Goal: Complete application form: Complete application form

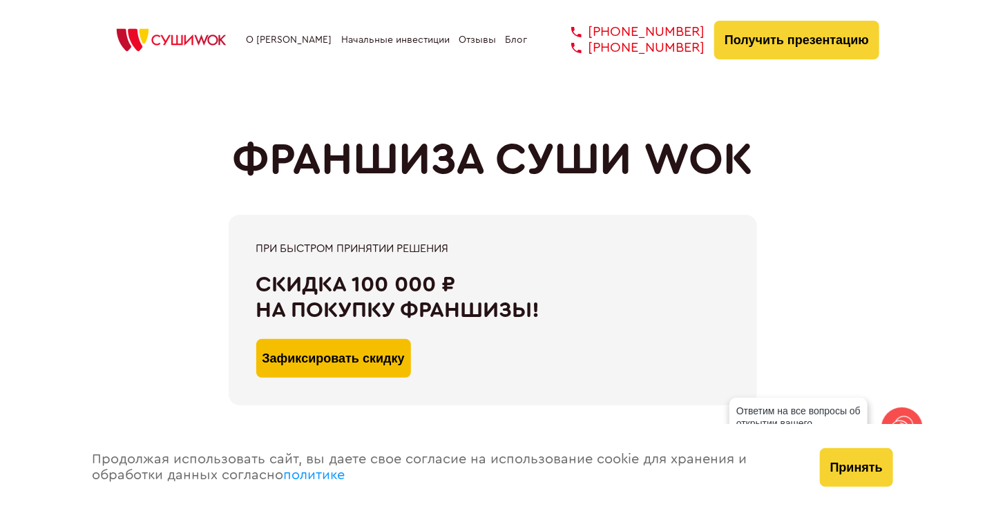
click at [388, 356] on button "Зафиксировать скидку" at bounding box center [333, 358] width 155 height 39
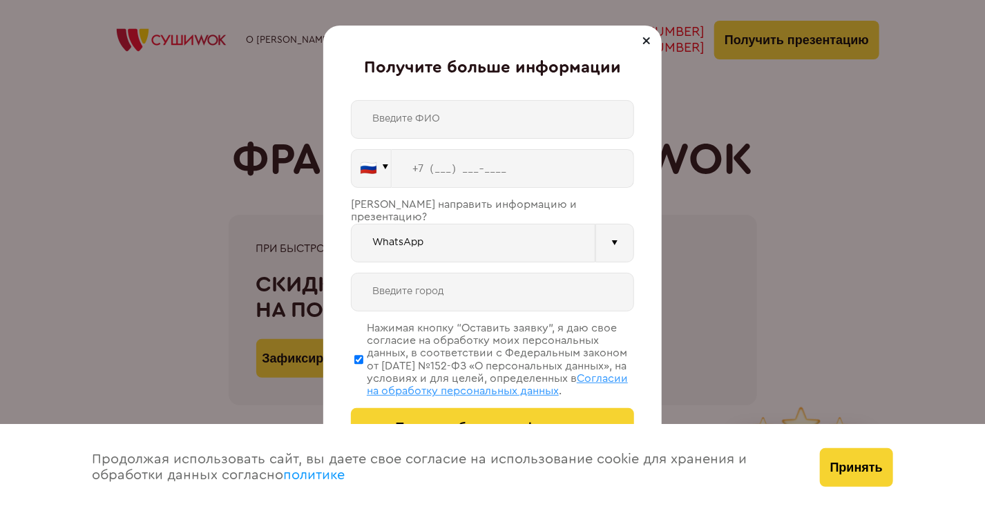
click at [440, 119] on input "text" at bounding box center [492, 119] width 283 height 39
type input "[PERSON_NAME]"
type input "[PHONE_NUMBER]"
type input "[GEOGRAPHIC_DATA]"
type input "[PHONE_NUMBER]"
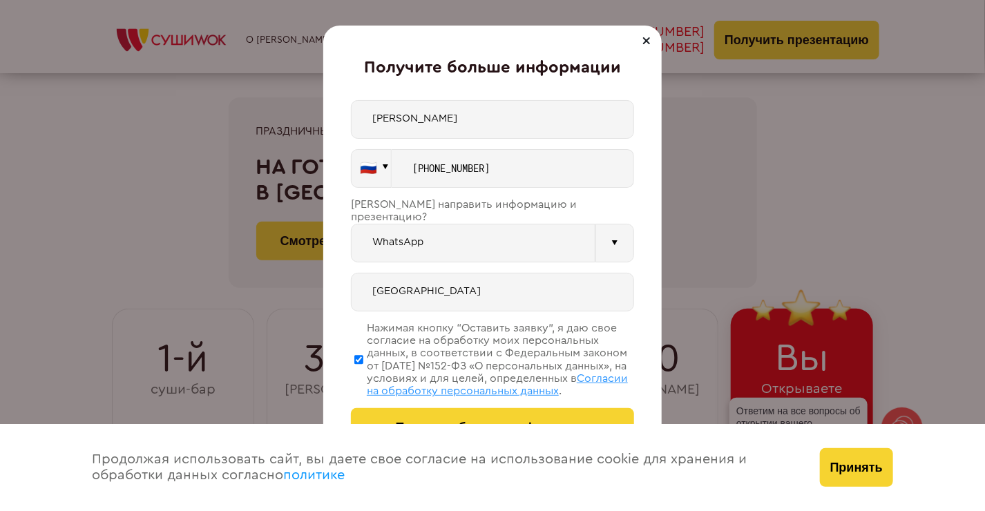
scroll to position [138, 0]
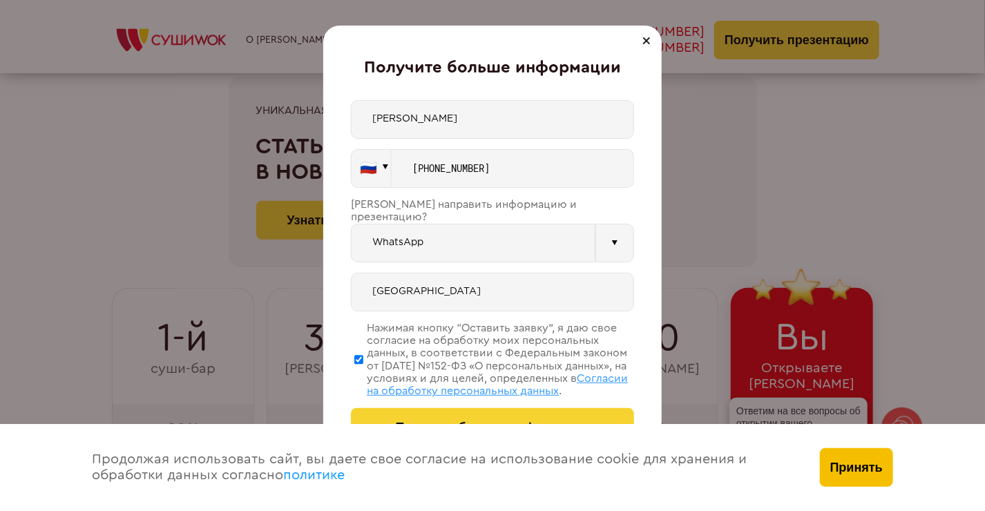
click at [850, 465] on button "Принять" at bounding box center [856, 467] width 73 height 39
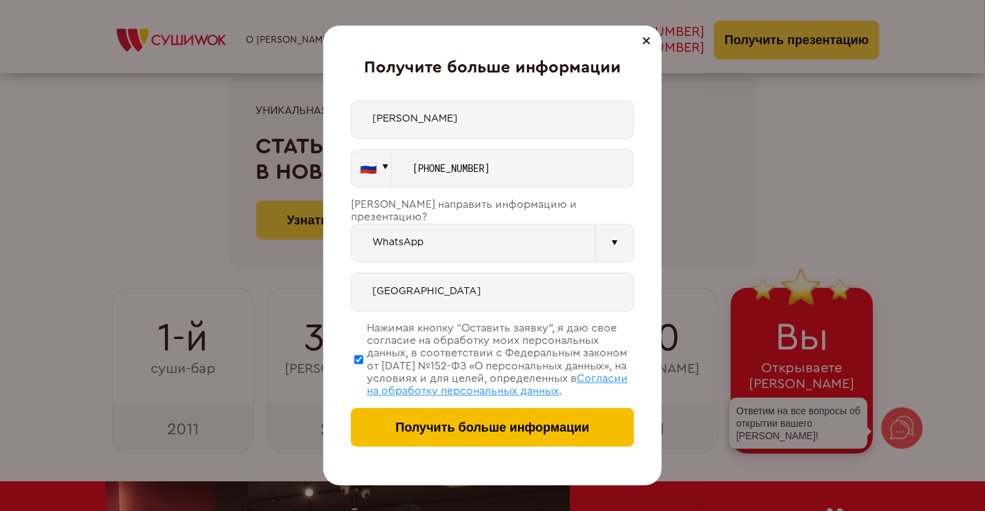
click at [491, 428] on span "Получить больше информации" at bounding box center [493, 428] width 194 height 15
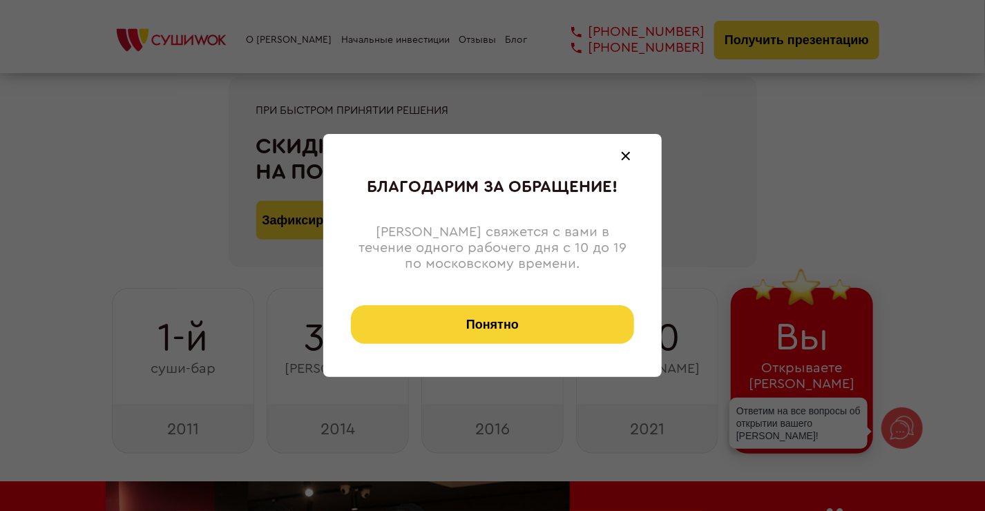
click at [493, 329] on button "Понятно" at bounding box center [492, 324] width 283 height 39
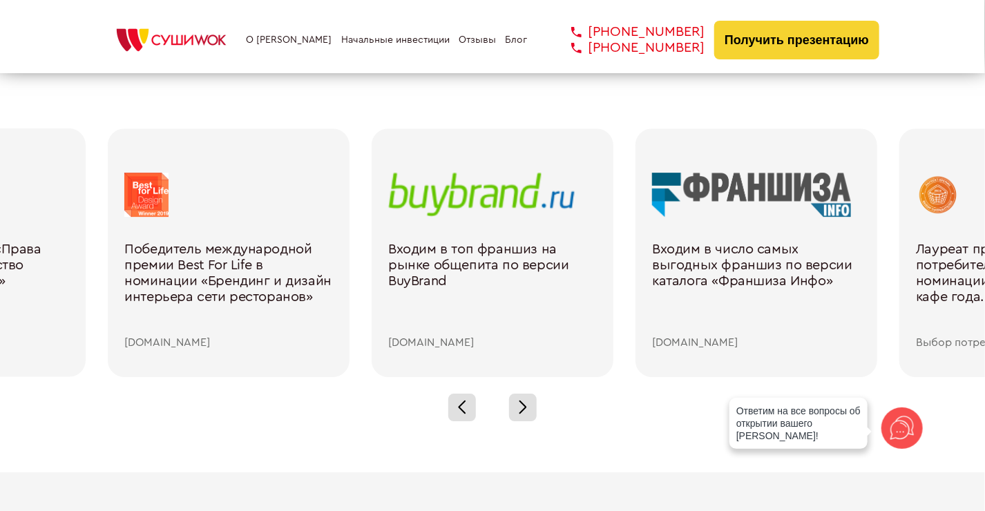
scroll to position [1927, 0]
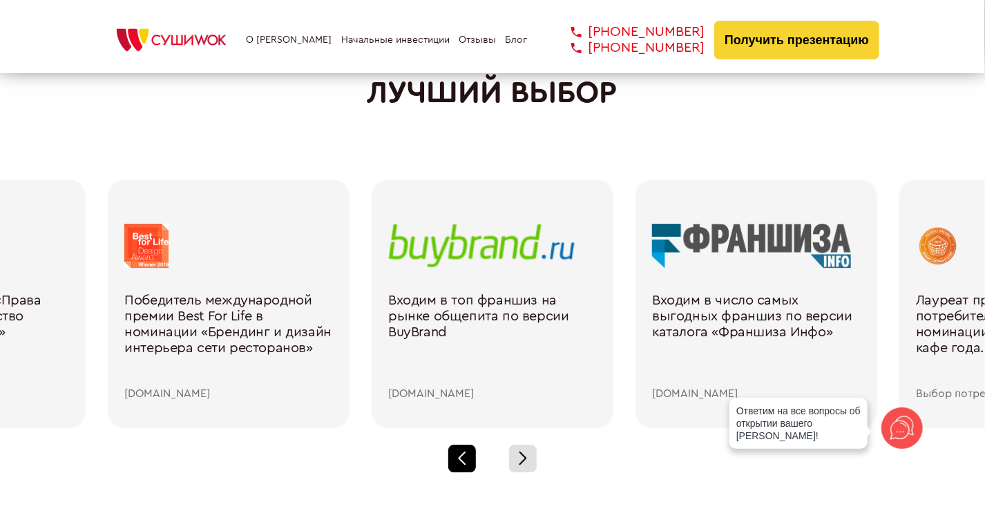
click at [462, 459] on span at bounding box center [462, 461] width 8 height 8
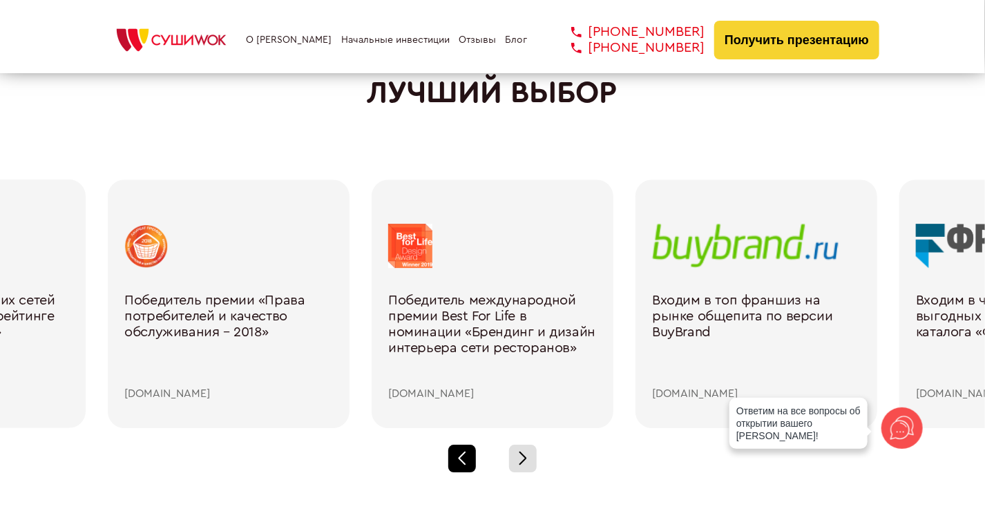
click at [461, 459] on div at bounding box center [462, 459] width 28 height 28
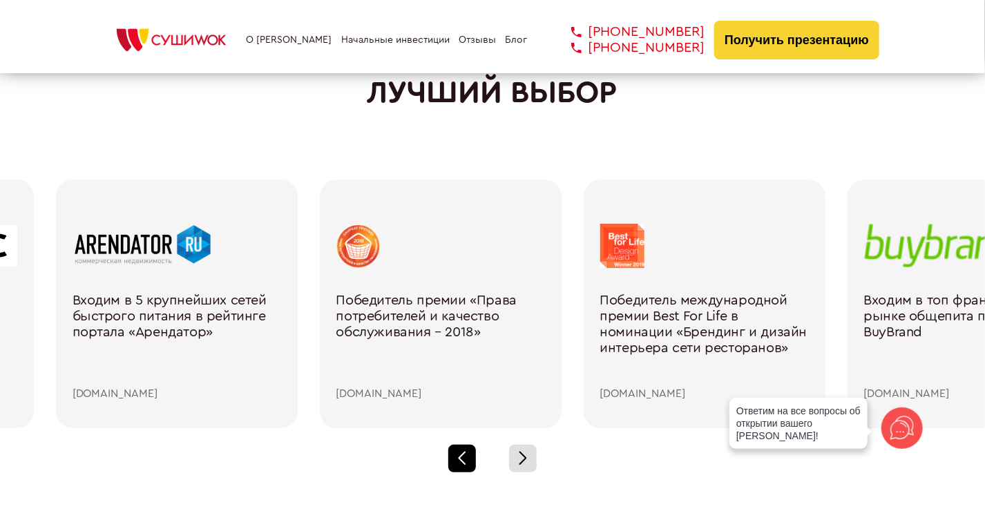
click at [461, 459] on div at bounding box center [462, 459] width 28 height 28
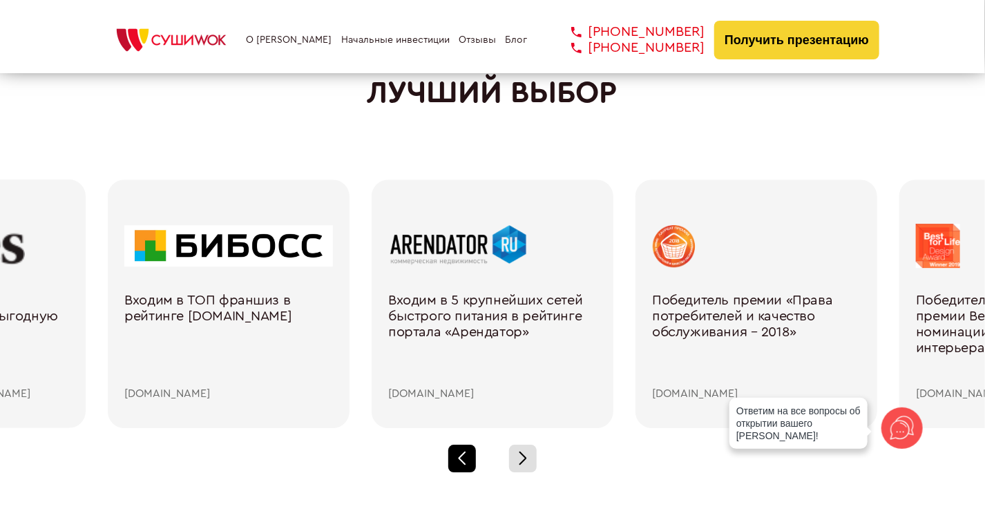
click at [461, 459] on div at bounding box center [462, 459] width 28 height 28
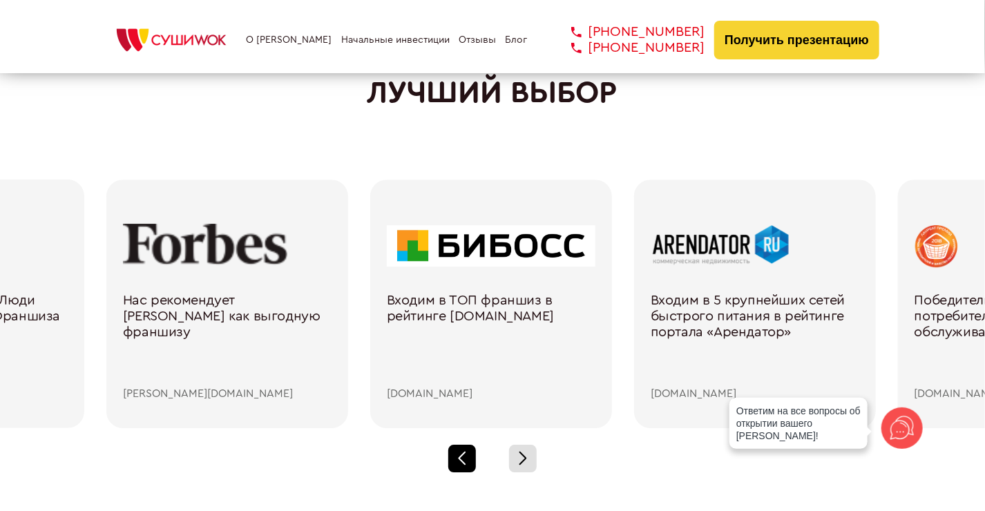
click at [461, 459] on div at bounding box center [462, 459] width 28 height 28
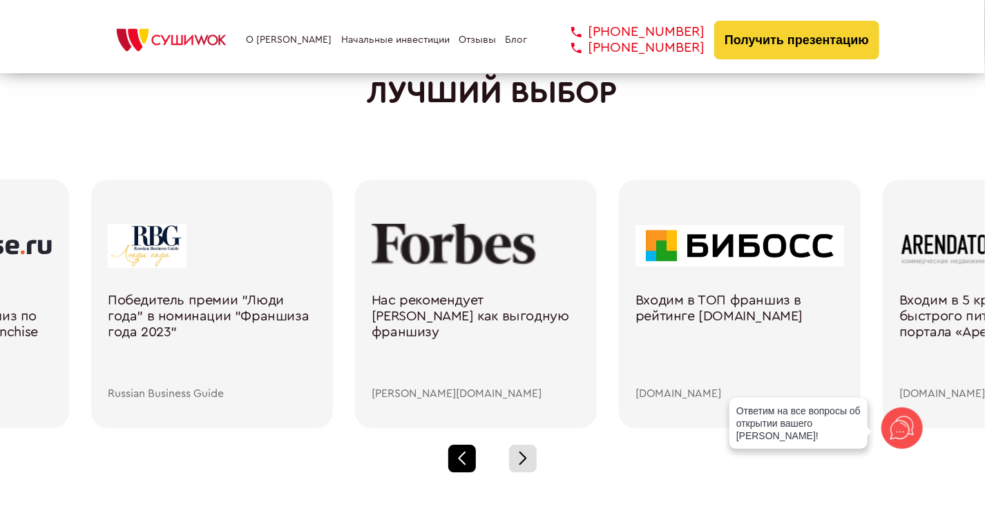
click at [461, 459] on div at bounding box center [462, 459] width 28 height 28
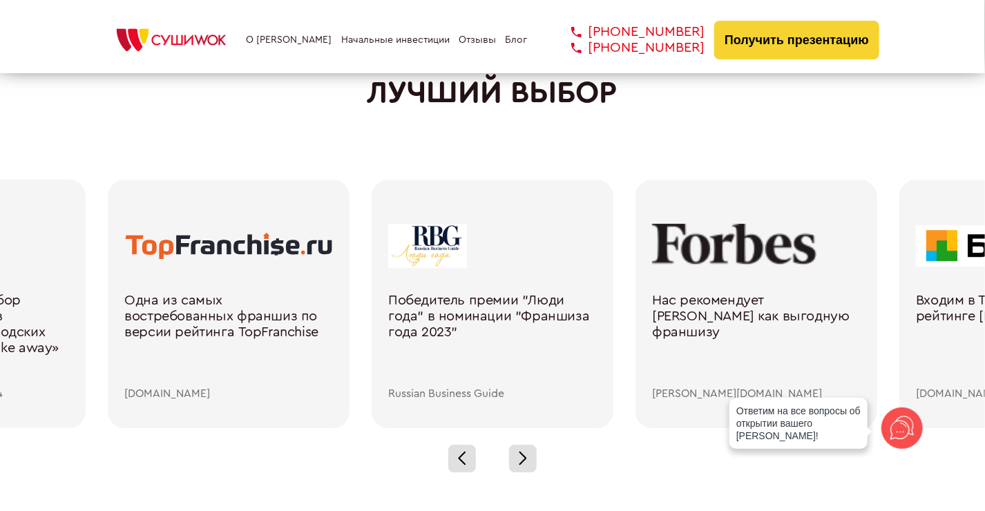
click at [686, 392] on div "[PERSON_NAME][DOMAIN_NAME]" at bounding box center [756, 394] width 209 height 12
click at [700, 244] on div at bounding box center [756, 246] width 209 height 44
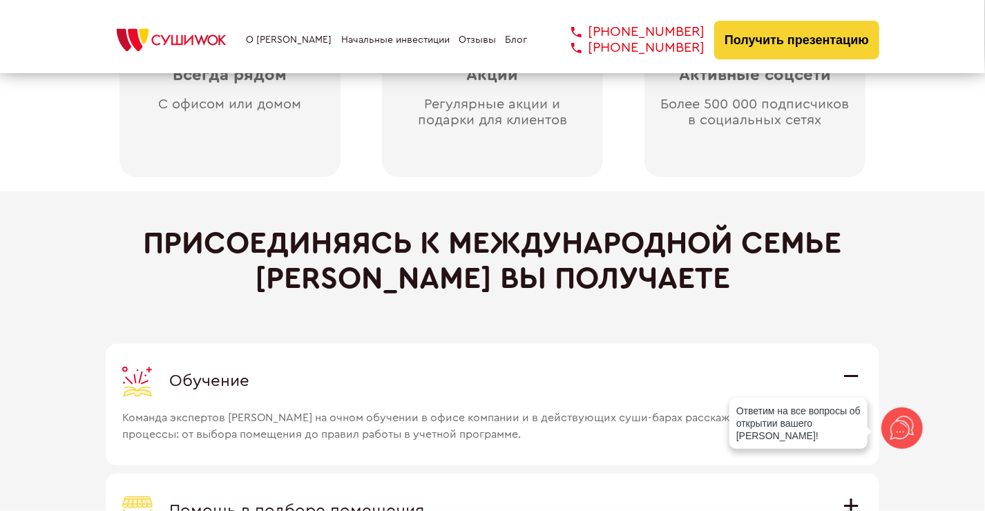
scroll to position [3385, 0]
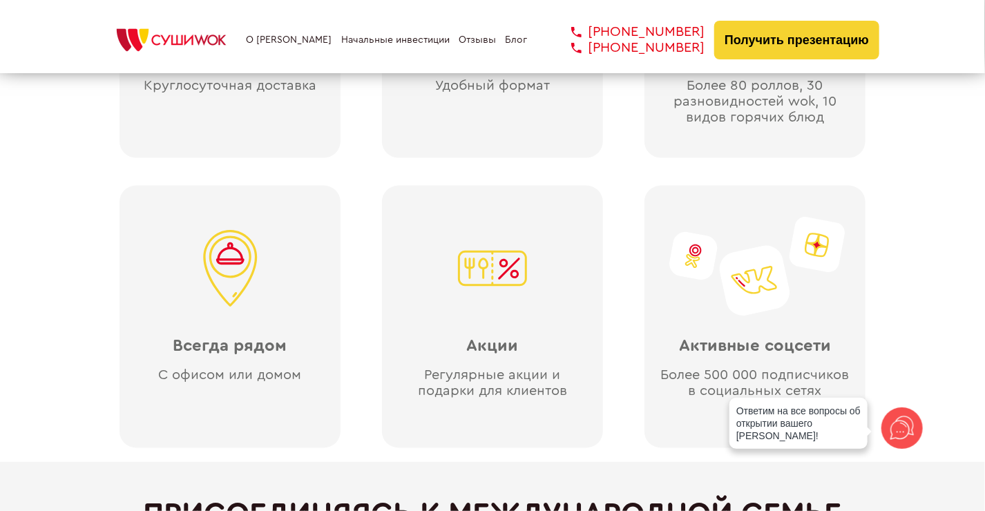
click at [186, 37] on img at bounding box center [171, 40] width 131 height 30
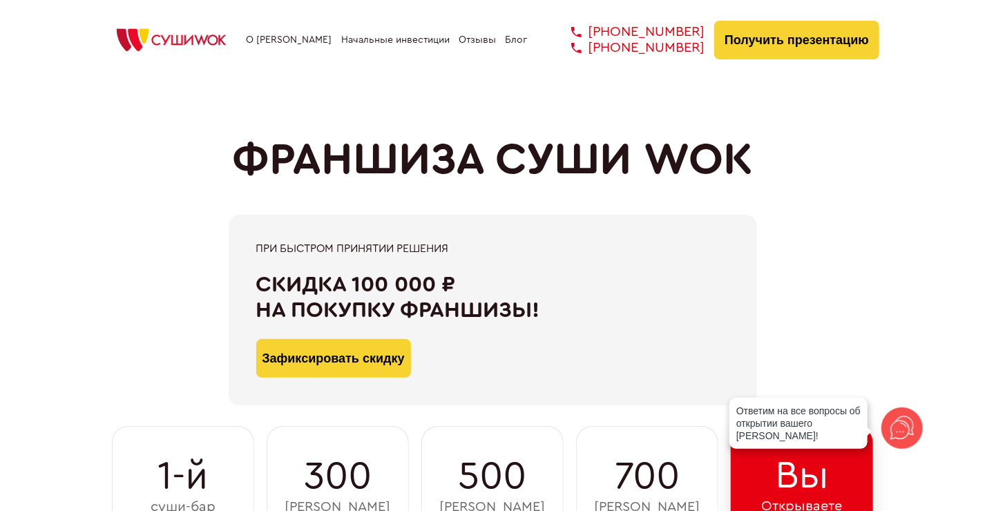
click at [828, 278] on div "При быстром принятии решения Скидка 100 000 ₽ на покупку франшизы! Зафиксироват…" at bounding box center [493, 310] width 774 height 191
